Goal: Transaction & Acquisition: Purchase product/service

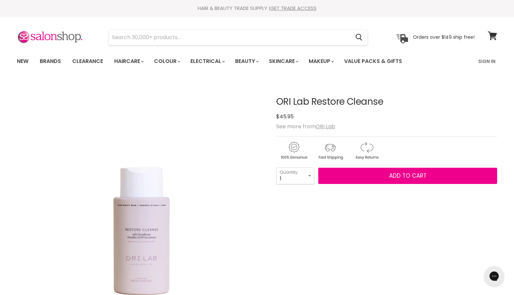
click at [139, 60] on link "Haircare" at bounding box center [128, 61] width 38 height 14
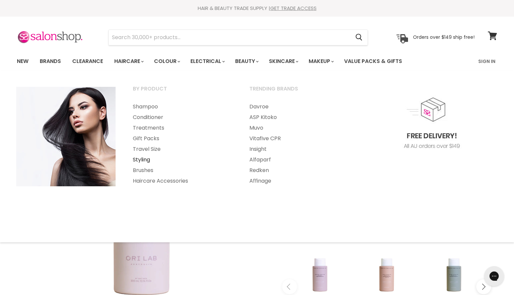
click at [141, 160] on link "Styling" at bounding box center [181, 159] width 115 height 11
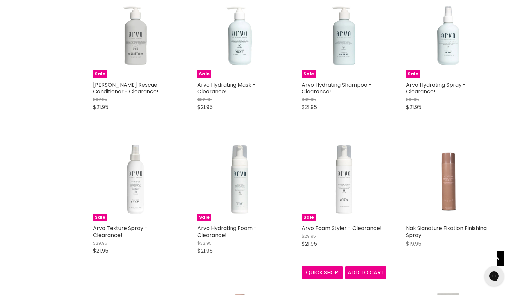
scroll to position [707, 0]
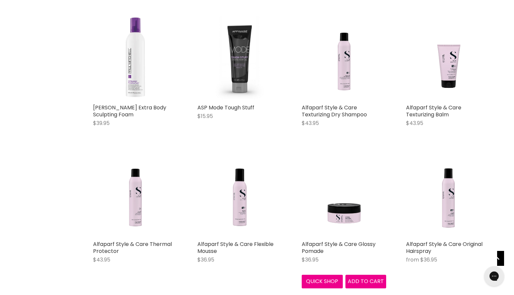
scroll to position [2263, 0]
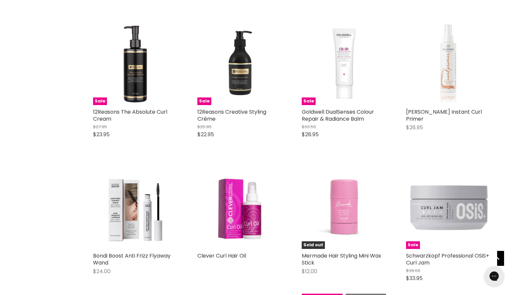
scroll to position [3842, 0]
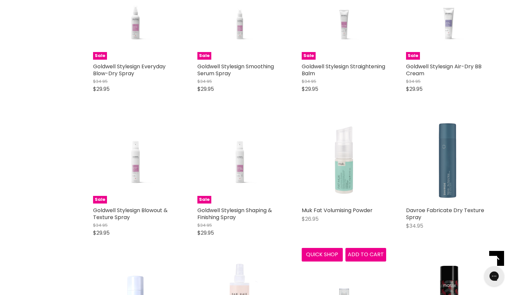
scroll to position [5572, 0]
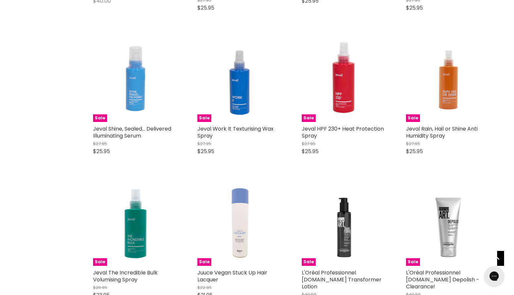
scroll to position [7239, 0]
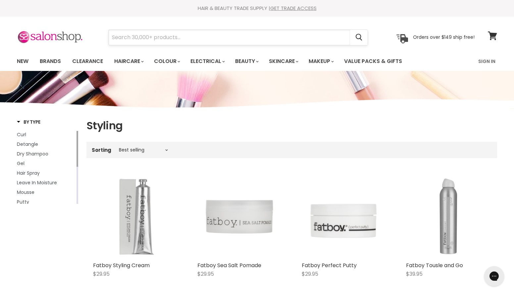
click at [120, 36] on input "Search" at bounding box center [229, 37] width 241 height 15
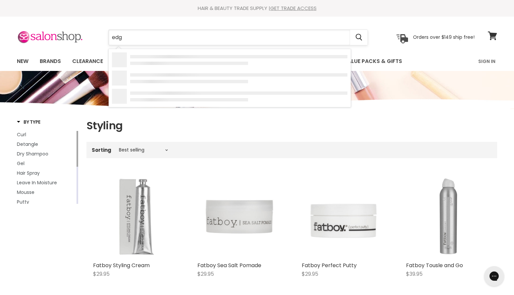
type input "edge"
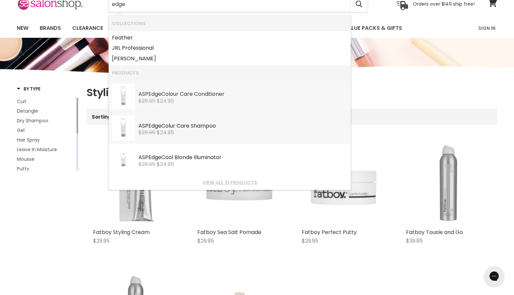
scroll to position [32, 0]
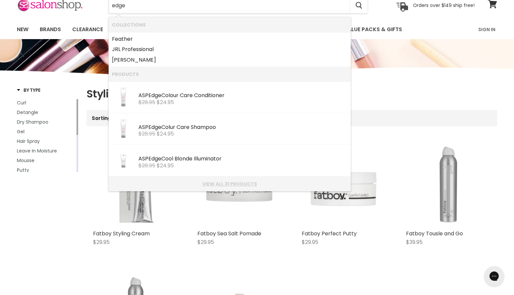
click at [237, 185] on link "View all 31 products" at bounding box center [229, 183] width 235 height 5
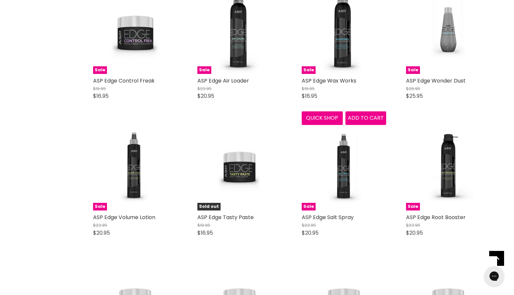
scroll to position [441, 0]
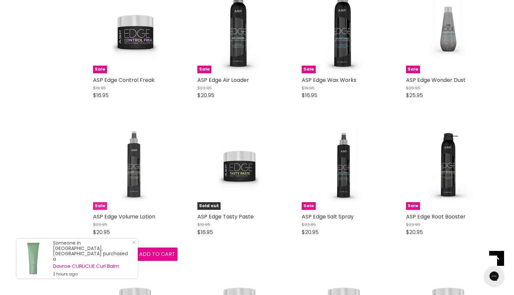
click at [134, 189] on img "Main content" at bounding box center [135, 167] width 84 height 84
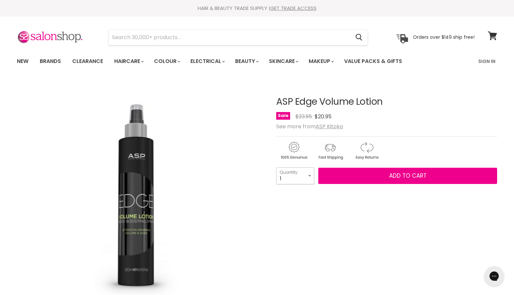
click at [310, 175] on select "1 2 3 4 5 6 7 8 9 10+" at bounding box center [295, 175] width 38 height 17
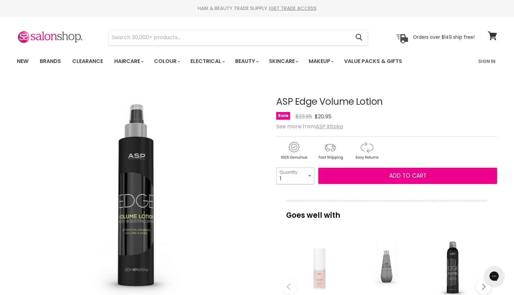
select select "3"
type input "3"
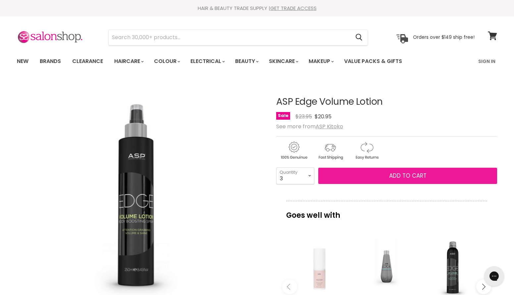
click at [411, 177] on span "Add to cart" at bounding box center [407, 175] width 37 height 8
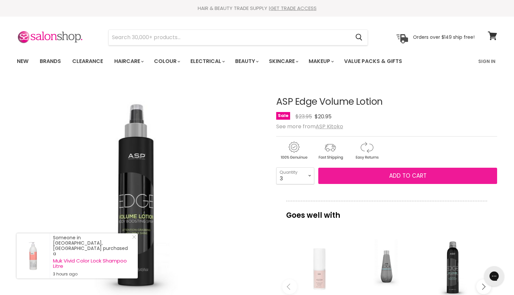
click at [402, 175] on span "Add to cart" at bounding box center [407, 175] width 37 height 8
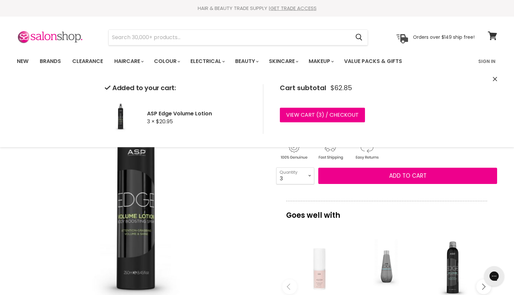
click at [203, 215] on img "ASP Edge Volume Lotion image. Click or Scroll to Zoom." at bounding box center [140, 203] width 247 height 246
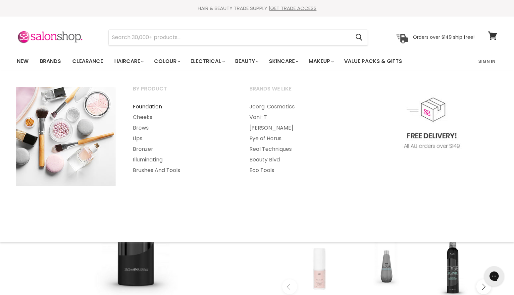
click at [150, 106] on link "Foundation" at bounding box center [181, 106] width 115 height 11
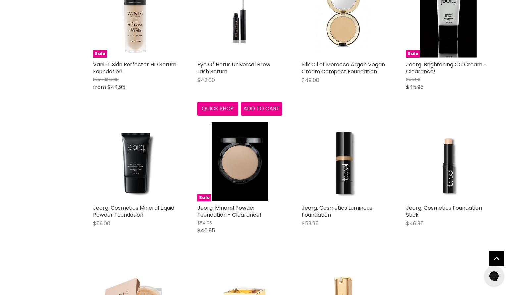
scroll to position [758, 0]
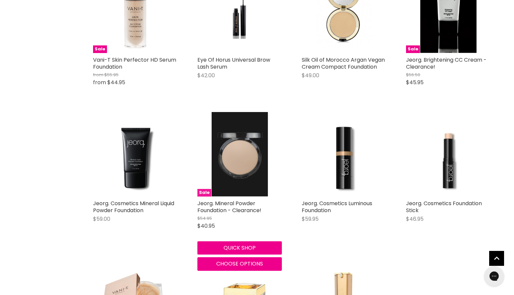
click at [237, 167] on img "Main content" at bounding box center [239, 154] width 56 height 84
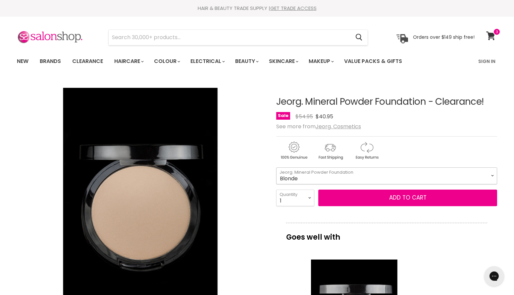
click at [492, 175] on select "Blonde Cream Tender Sand" at bounding box center [386, 175] width 221 height 17
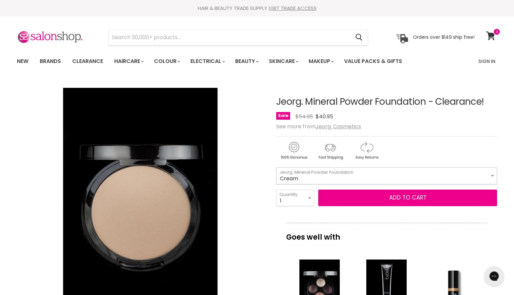
select select "Cream"
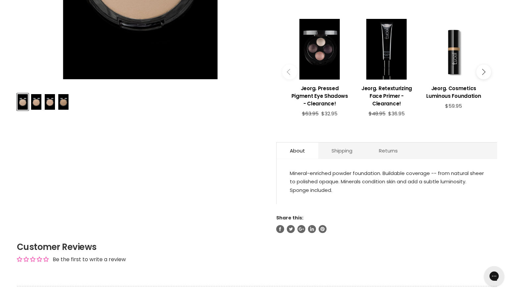
scroll to position [250, 0]
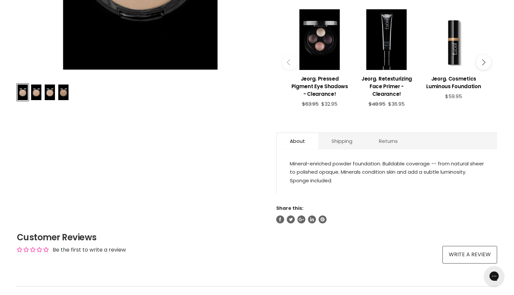
click at [36, 95] on img "Product thumbnails" at bounding box center [36, 92] width 10 height 16
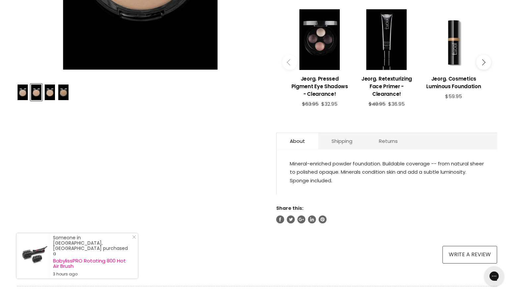
click at [50, 95] on img "Product thumbnails" at bounding box center [50, 92] width 10 height 16
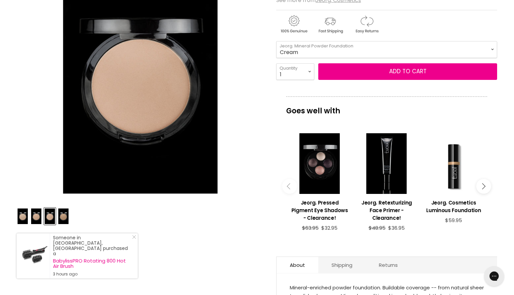
scroll to position [125, 0]
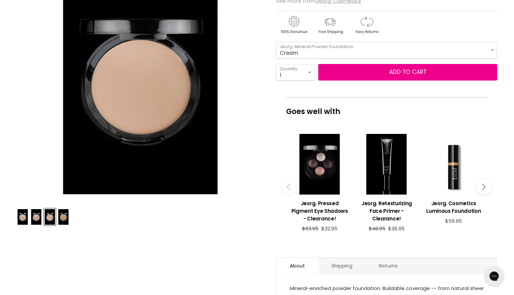
click at [23, 219] on img "Product thumbnails" at bounding box center [23, 217] width 10 height 16
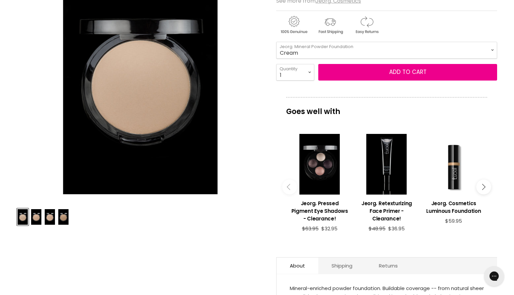
click at [37, 220] on img "Product thumbnails" at bounding box center [36, 217] width 10 height 16
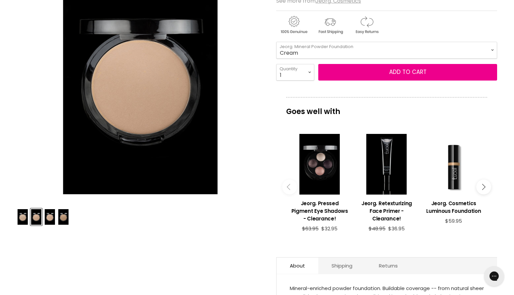
click at [49, 219] on img "Product thumbnails" at bounding box center [50, 217] width 10 height 16
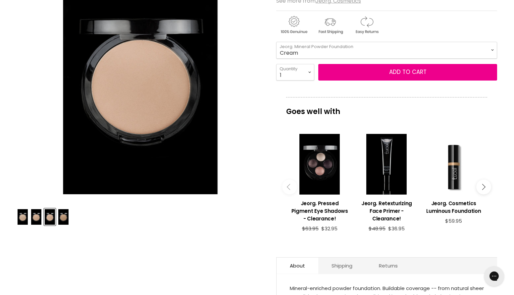
click at [63, 220] on img "Product thumbnails" at bounding box center [63, 217] width 10 height 16
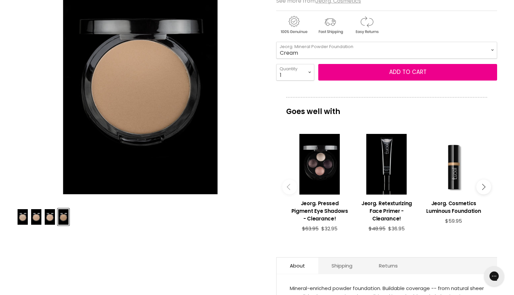
click at [50, 220] on img "Product thumbnails" at bounding box center [50, 217] width 10 height 16
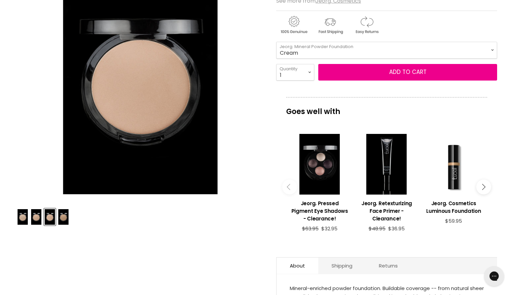
click at [35, 220] on img "Product thumbnails" at bounding box center [36, 217] width 10 height 16
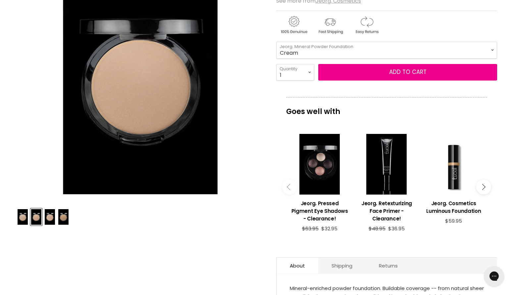
click at [35, 220] on img "Product thumbnails" at bounding box center [36, 217] width 10 height 16
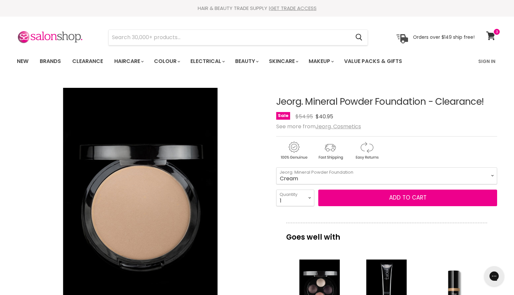
scroll to position [0, 0]
click at [492, 34] on icon at bounding box center [490, 35] width 9 height 9
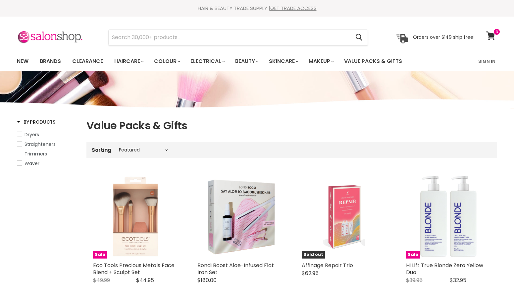
select select "manual"
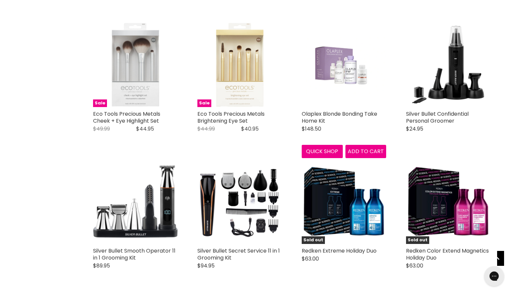
scroll to position [978, 0]
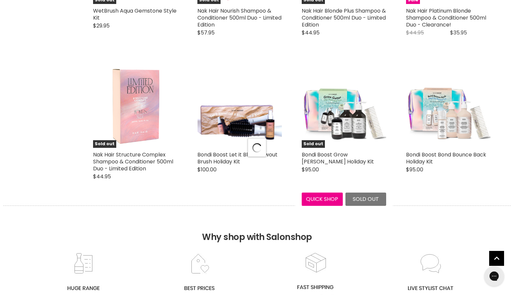
select select "manual"
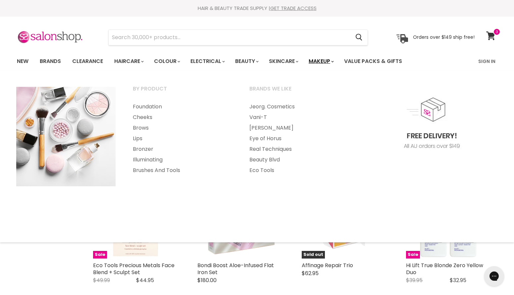
click at [327, 62] on link "Makeup" at bounding box center [320, 61] width 34 height 14
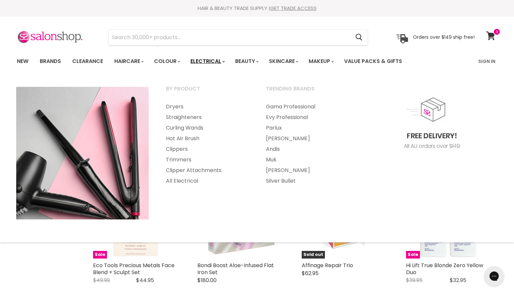
click at [211, 60] on link "Electrical" at bounding box center [206, 61] width 43 height 14
click at [176, 106] on link "Dryers" at bounding box center [207, 106] width 99 height 11
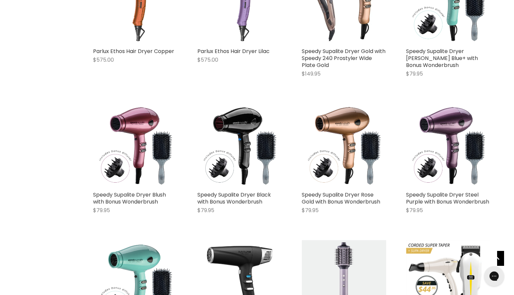
scroll to position [821, 0]
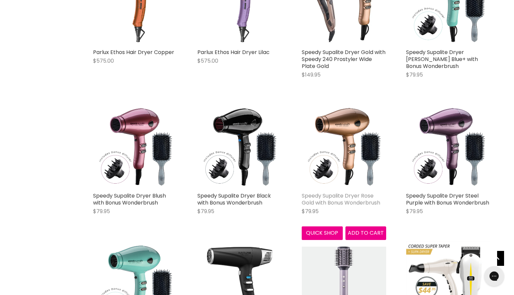
click at [354, 192] on link "Speedy Supalite Dryer Rose Gold with Bonus Wonderbrush" at bounding box center [340, 199] width 78 height 15
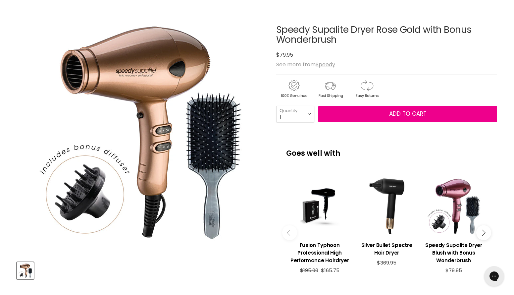
scroll to position [70, 0]
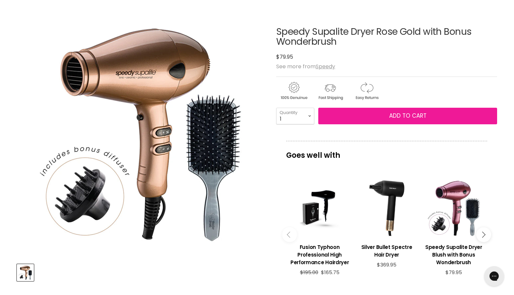
click at [408, 116] on span "Add to cart" at bounding box center [407, 116] width 37 height 8
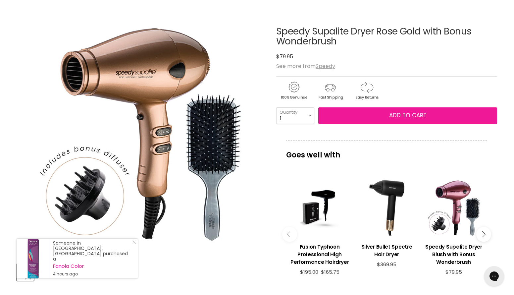
click at [408, 116] on span "Add to cart" at bounding box center [407, 115] width 37 height 8
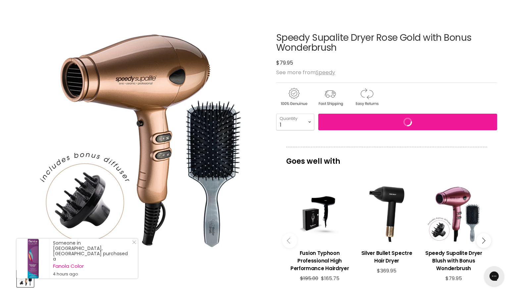
scroll to position [64, 0]
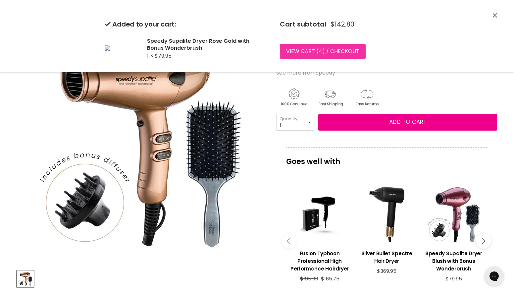
click at [319, 51] on span "4" at bounding box center [320, 51] width 4 height 8
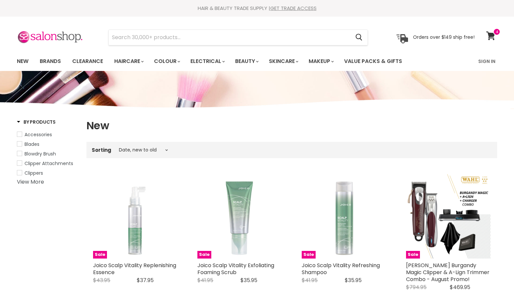
select select "created-descending"
click at [92, 61] on link "Clearance" at bounding box center [87, 61] width 41 height 14
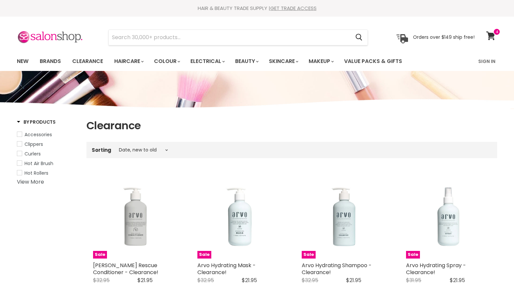
select select "created-descending"
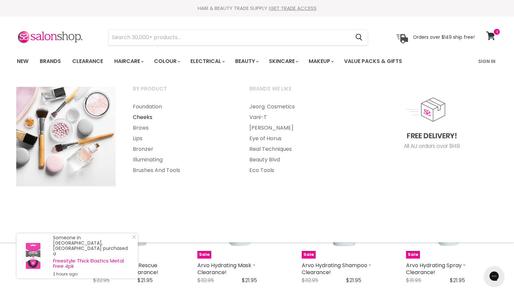
scroll to position [0, 0]
click at [144, 117] on link "Cheeks" at bounding box center [181, 117] width 115 height 11
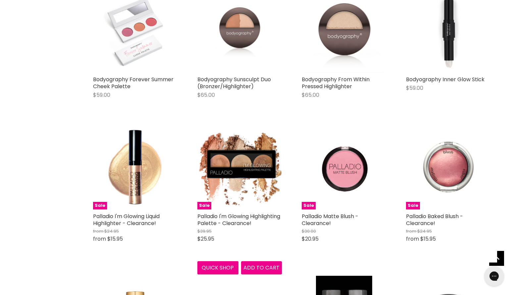
scroll to position [596, 0]
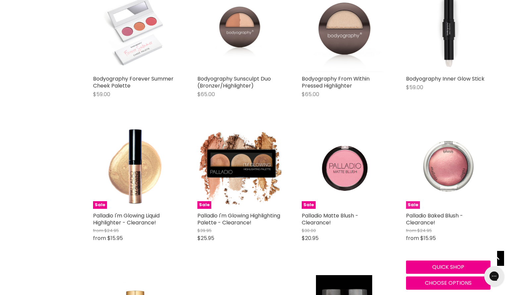
click at [453, 169] on img "Main content" at bounding box center [448, 166] width 84 height 84
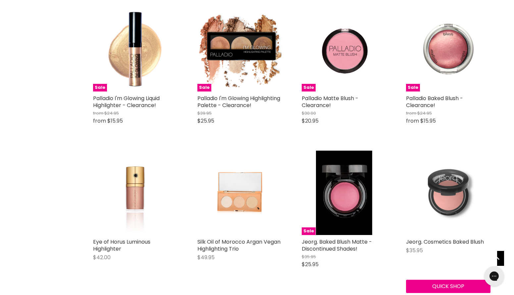
click at [449, 210] on img "Main content" at bounding box center [448, 192] width 84 height 84
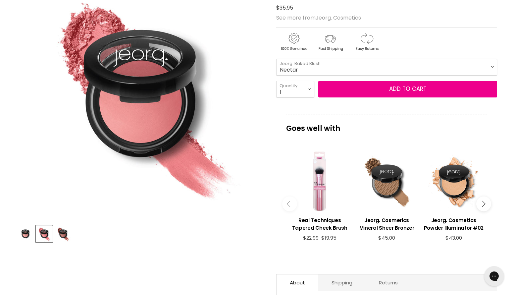
scroll to position [113, 0]
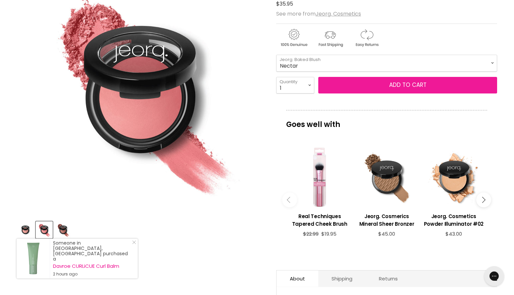
click at [410, 86] on span "Add to cart" at bounding box center [407, 85] width 37 height 8
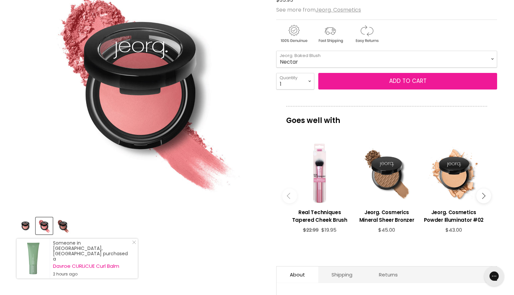
click at [405, 86] on button "Add to cart" at bounding box center [407, 81] width 179 height 17
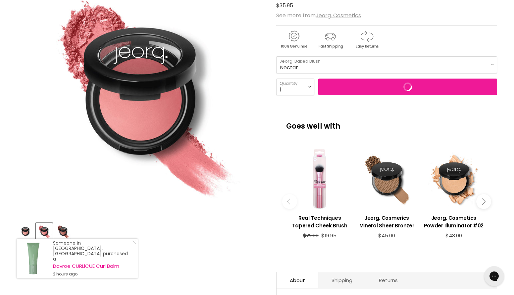
scroll to position [110, 0]
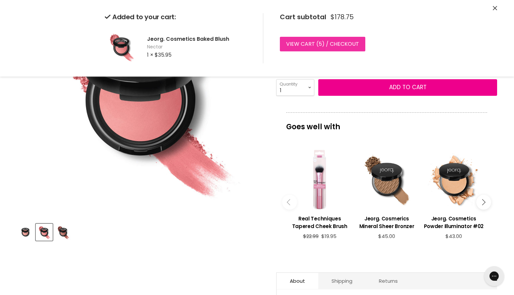
click at [347, 45] on link "View cart ( 5 ) / Checkout" at bounding box center [322, 44] width 85 height 15
